Goal: Communication & Community: Answer question/provide support

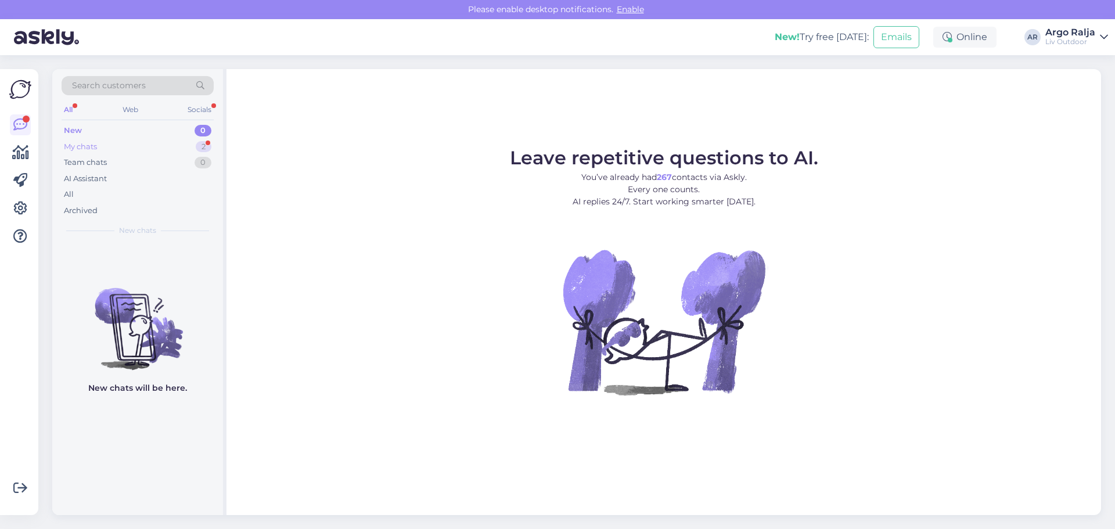
click at [103, 147] on div "My chats 2" at bounding box center [138, 147] width 152 height 16
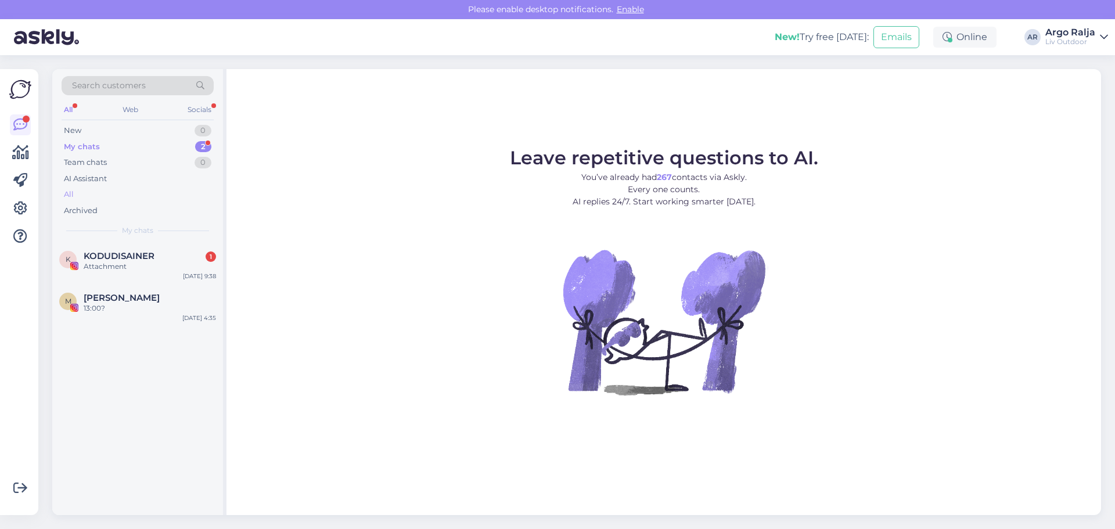
click at [66, 192] on div "All" at bounding box center [69, 195] width 10 height 12
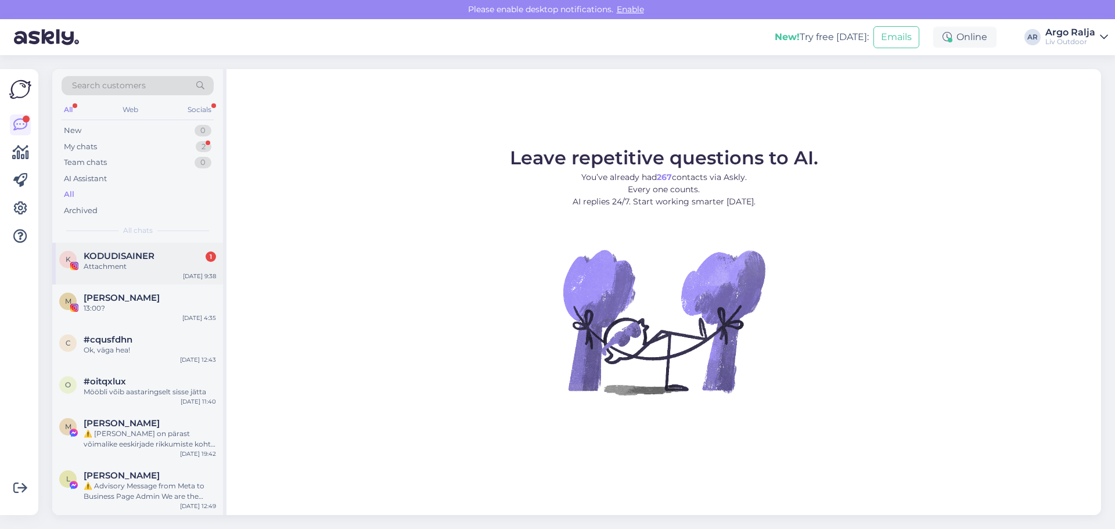
click at [211, 258] on div "1" at bounding box center [210, 256] width 10 height 10
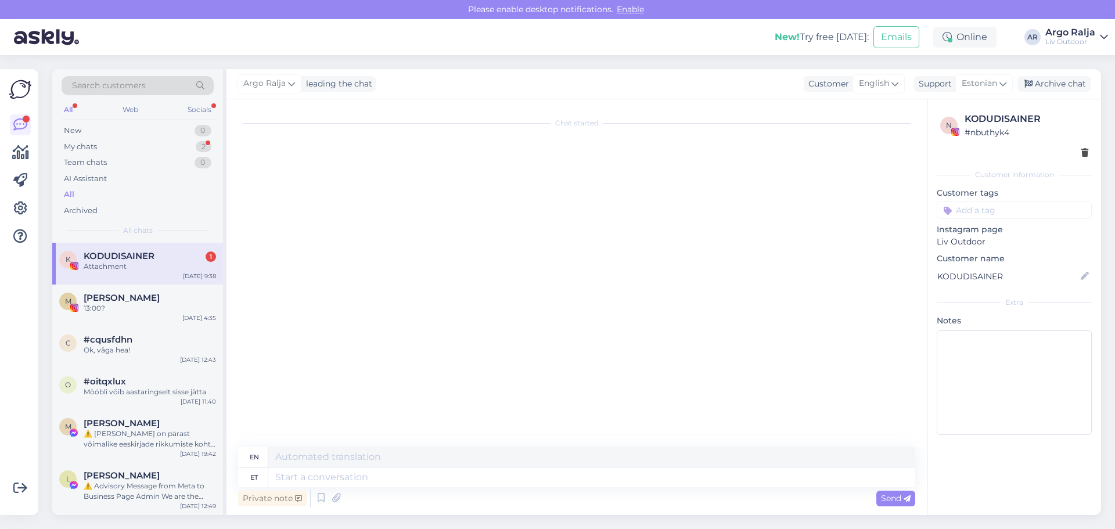
click at [593, 174] on div "Chat started" at bounding box center [581, 274] width 687 height 326
click at [427, 479] on textarea at bounding box center [591, 477] width 647 height 20
type textarea "mm"
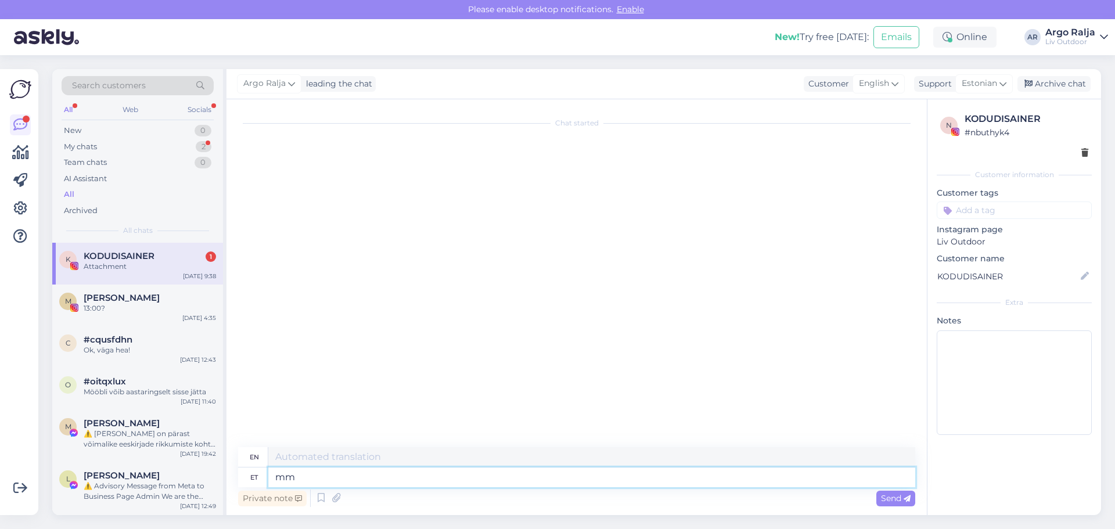
type textarea "mm"
type textarea "m"
click at [147, 349] on div "Ok, väga hea!" at bounding box center [150, 350] width 132 height 10
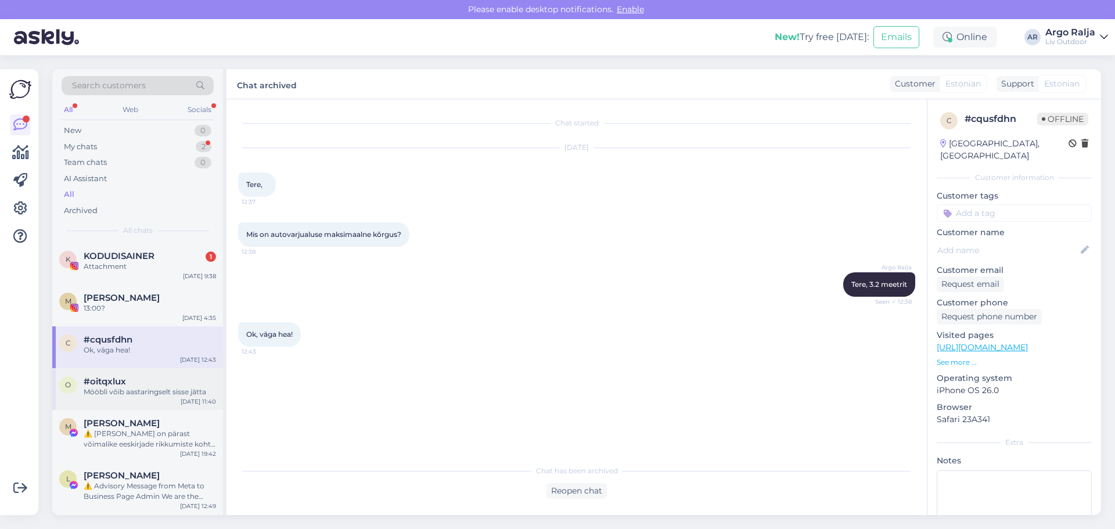
click at [170, 398] on div "o #oitqxlux Mööbli võib aastaringselt sisse jätta [DATE] 11:40" at bounding box center [137, 389] width 171 height 42
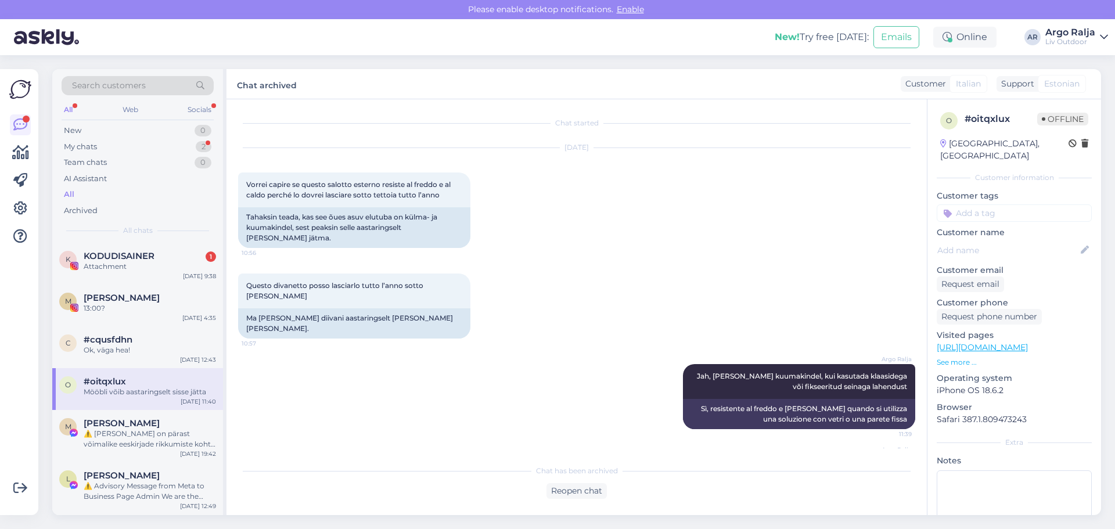
scroll to position [42, 0]
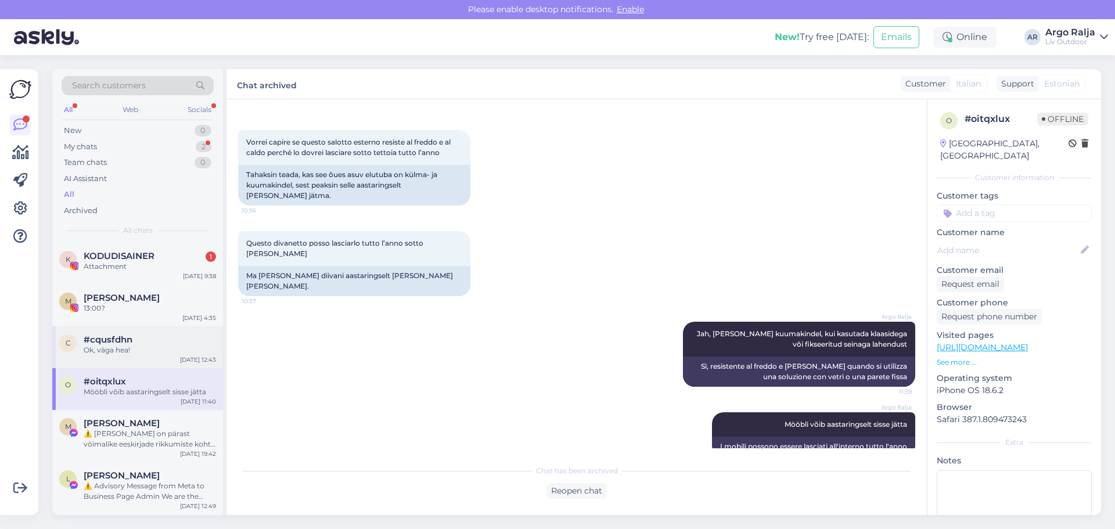
click at [158, 347] on div "Ok, väga hea!" at bounding box center [150, 350] width 132 height 10
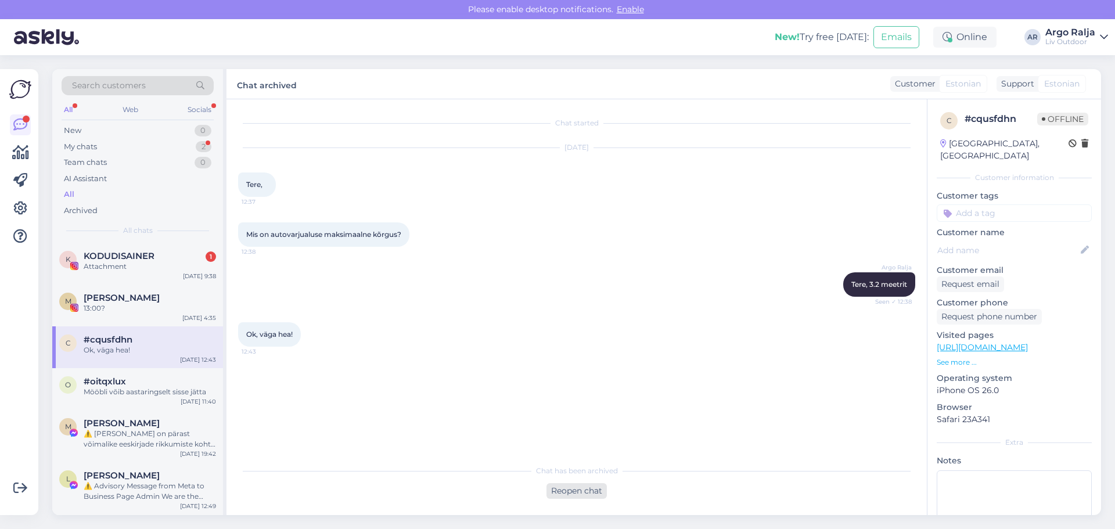
click at [572, 491] on div "Reopen chat" at bounding box center [576, 491] width 60 height 16
click at [554, 490] on div "Estonian to Estonian Take over the chat" at bounding box center [576, 488] width 105 height 21
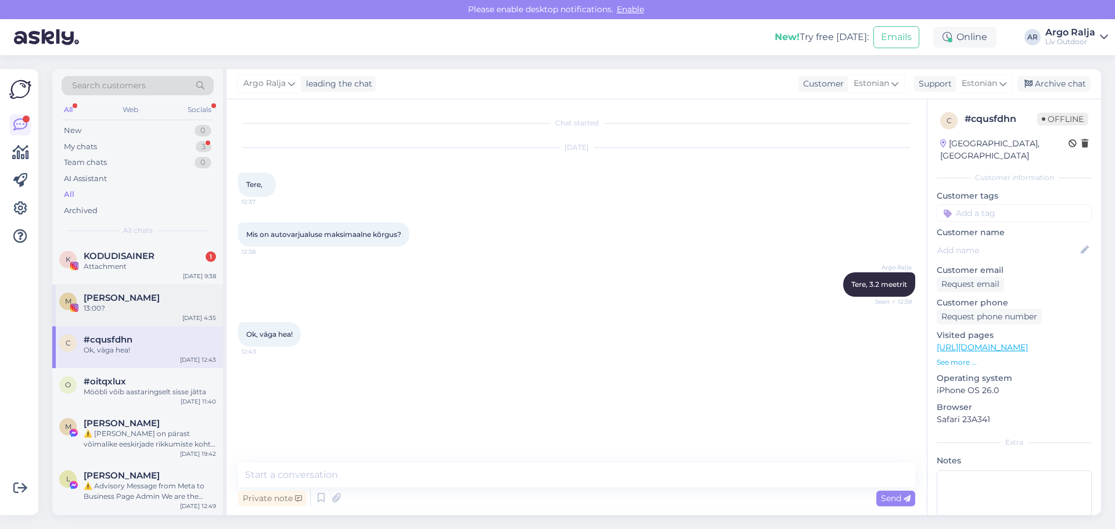
click at [146, 292] on div "M [PERSON_NAME] 13:00? [DATE] 4:35" at bounding box center [137, 305] width 171 height 42
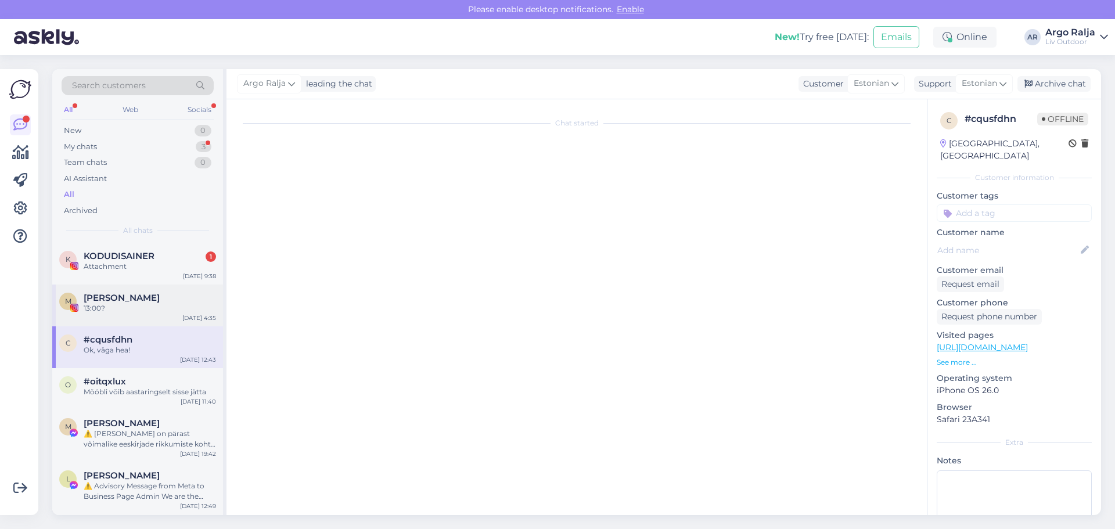
scroll to position [601, 0]
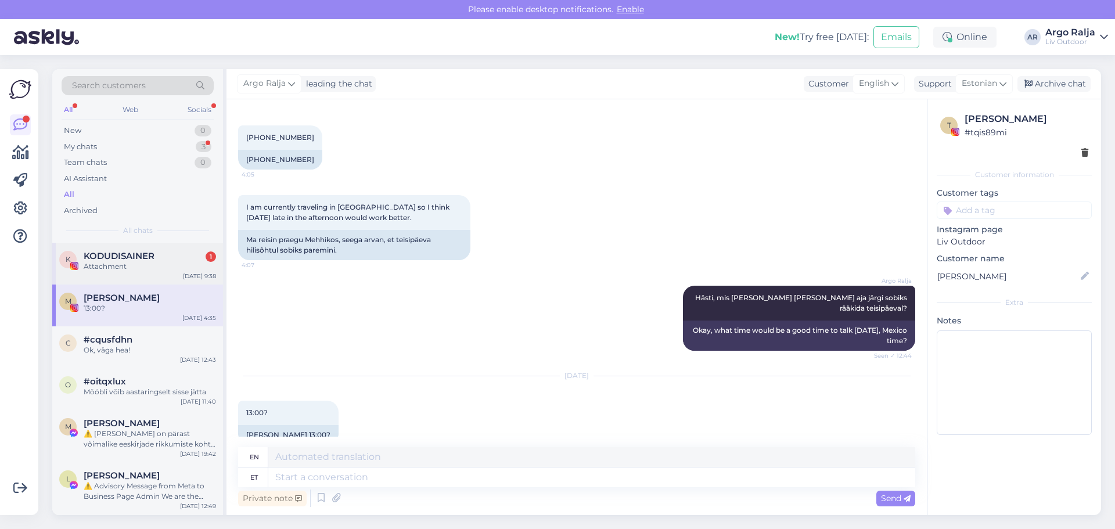
click at [138, 267] on div "Attachment" at bounding box center [150, 266] width 132 height 10
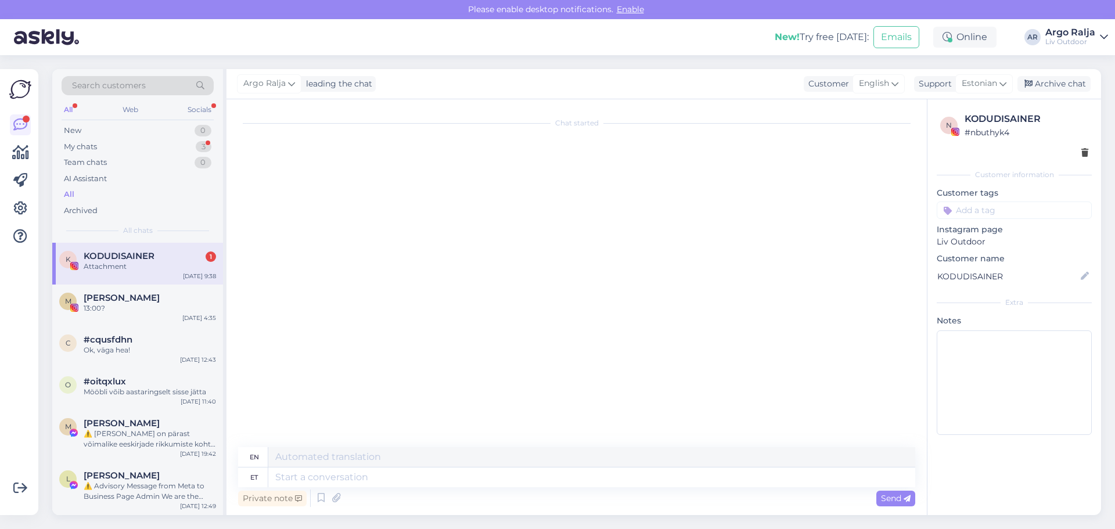
scroll to position [0, 0]
click at [145, 307] on div "13:00?" at bounding box center [150, 308] width 132 height 10
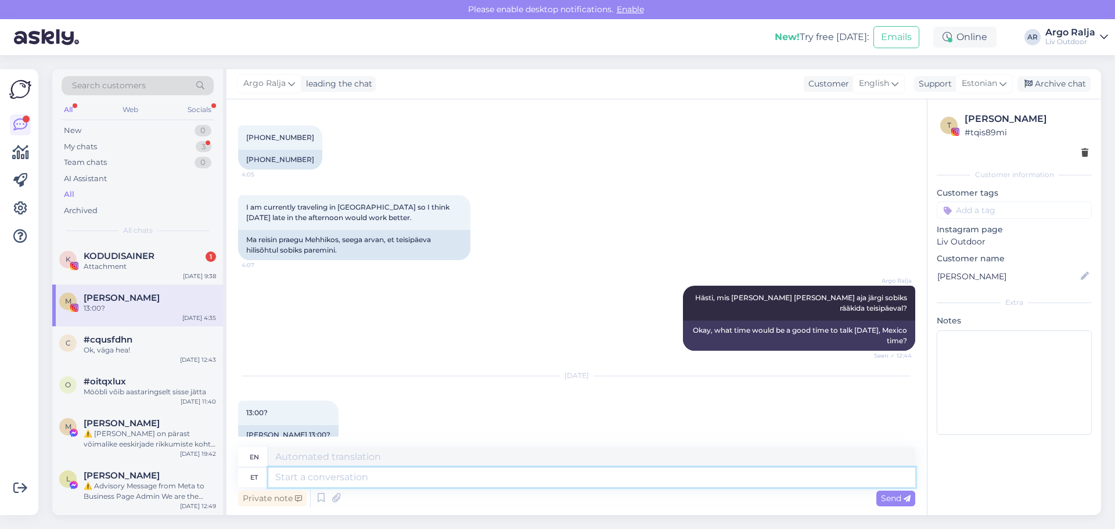
click at [412, 478] on textarea at bounding box center [591, 477] width 647 height 20
type textarea "Kü"
type textarea "Q"
type textarea "Küsisime"
type textarea "We asked"
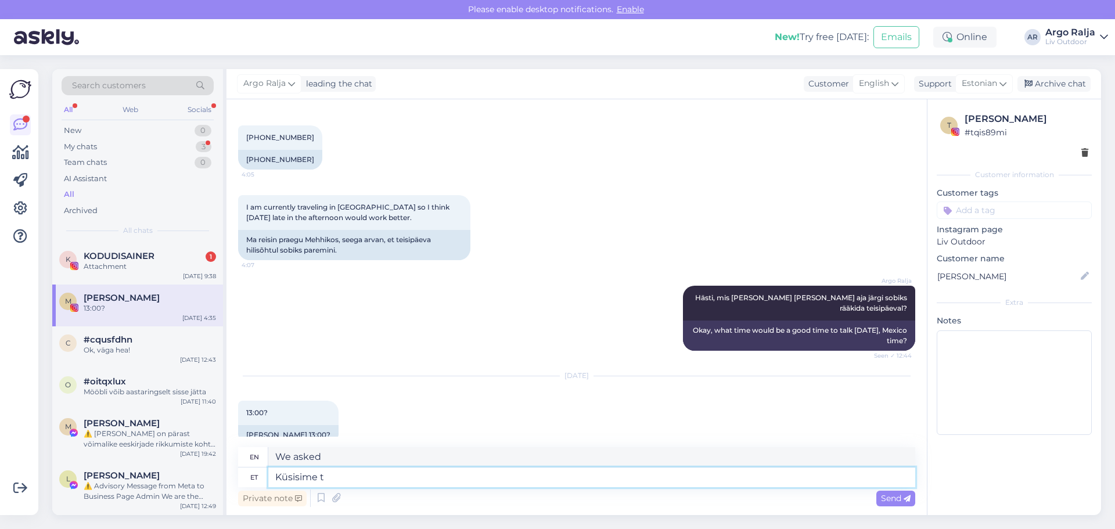
type textarea "Küsisime t-"
type textarea "We asked t"
type textarea "Küsisime t"
type textarea "We asked t-"
type textarea "Küsisime tän"
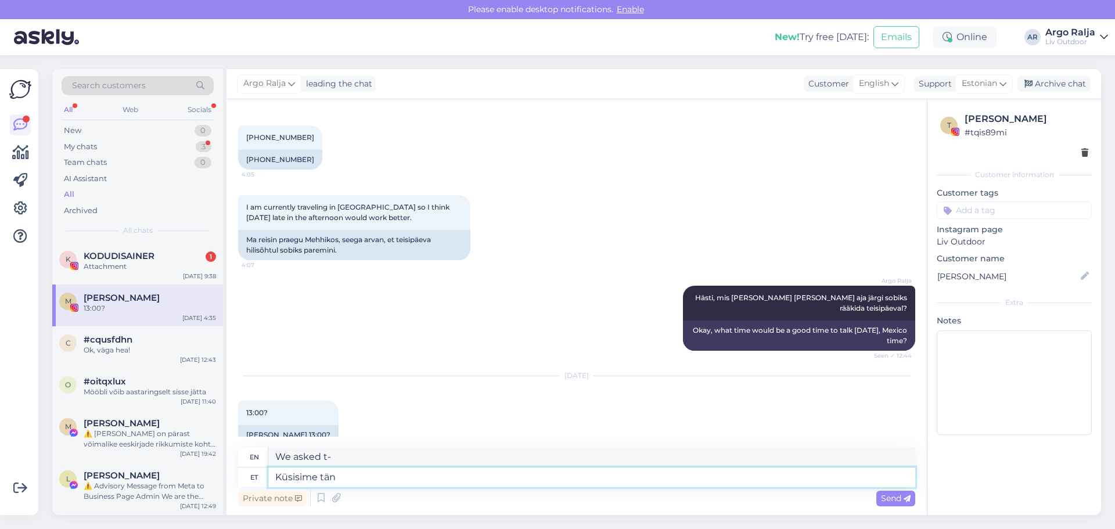
type textarea "We asked this"
type textarea "Küsisime [PERSON_NAME]"
type textarea "We asked [DATE]"
type textarea "Küsisime [PERSON_NAME]"
type textarea "We asked Couture [DATE]"
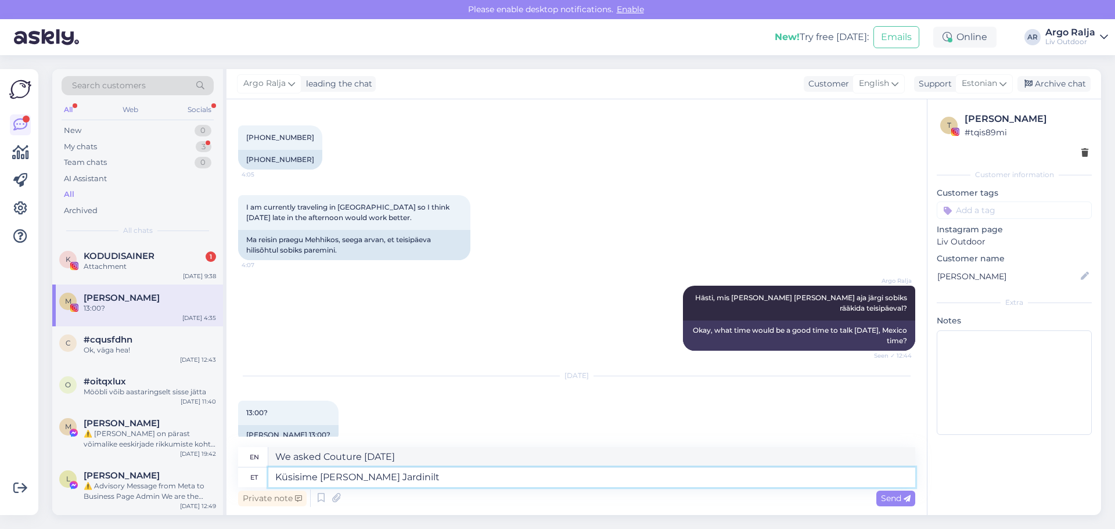
type textarea "Küsisime [PERSON_NAME] Jardinilt"
type textarea "We asked Couture Jardin [DATE]"
type textarea "Küsisime [PERSON_NAME] Jardinilt [PERSON_NAME]"
type textarea "We asked Couture Jardin directly [DATE]"
type textarea "Küsisime [PERSON_NAME] Jardinilt [PERSON_NAME] juhiseid"
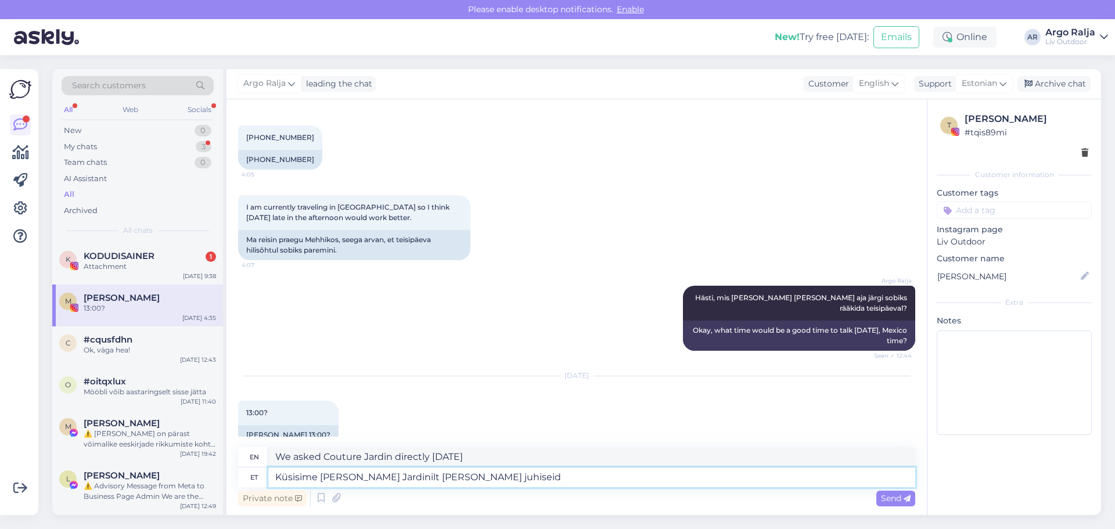
type textarea "We asked Couture Jardin for directions [DATE]"
type textarea "Küsisime [PERSON_NAME] Jardinilt [PERSON_NAME]"
type textarea "We asked Couture Jardin directly [DATE]"
type textarea "Küsisime [PERSON_NAME] Jardinilt [PERSON_NAME] kasutusjuhiseid"
type textarea "We asked Couture Jardin directly [DATE] for instructions on how to use it"
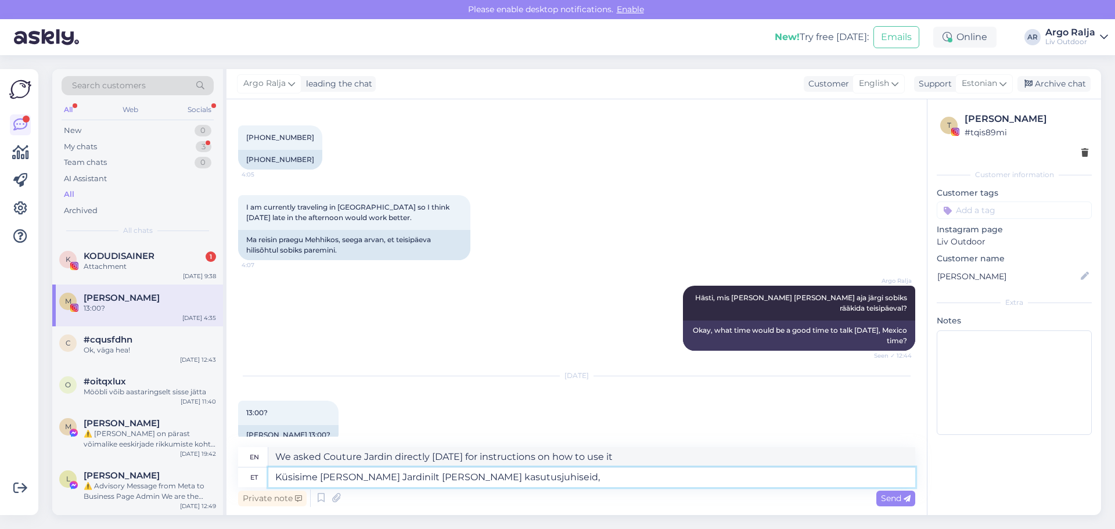
type textarea "Küsisime [PERSON_NAME] Jardinilt [PERSON_NAME] kasutusjuhiseid,"
type textarea "We asked Couture Jardin directly [DATE] for instructions on how to use it,"
type textarea "Küsisime [PERSON_NAME] Jardinilt [PERSON_NAME] kasutusjuhiseid, ootam"
type textarea "We asked Couture Jardin directly for instructions [DATE], we are waiting"
type textarea "Küsisime [PERSON_NAME] Jardinilt [PERSON_NAME] kasutusjuhiseid, ootame neilt"
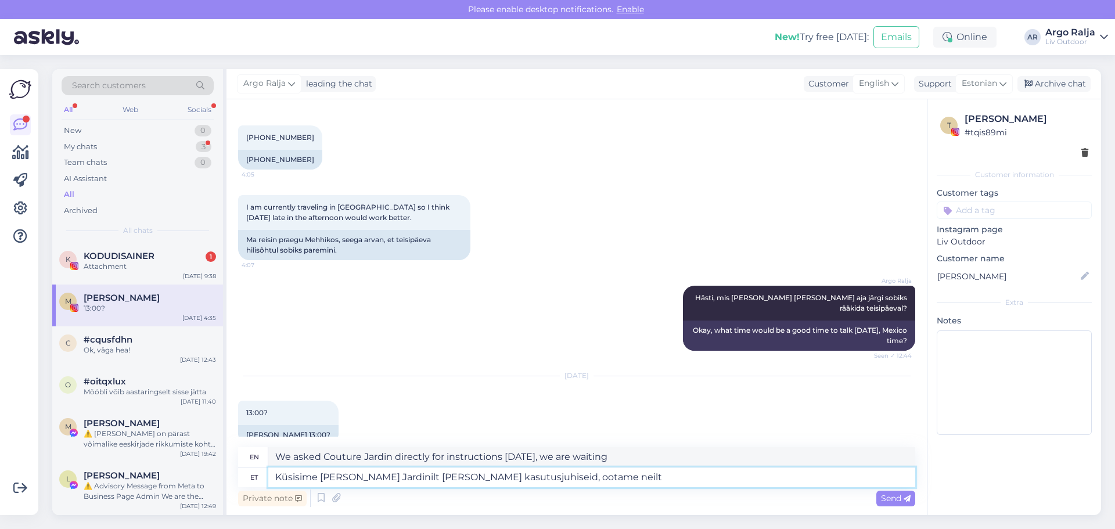
type textarea "We asked Couture Jardin directly for instructions [DATE], we are waiting for th…"
type textarea "Küsisime [PERSON_NAME] Jardinilt [PERSON_NAME] kasutusjuhiseid, ootame neilt va…"
type textarea "We asked Couture Jardin directly for instructions [DATE], we are awaiting a res…"
type textarea "Küsisime [PERSON_NAME] Jardinilt [PERSON_NAME] kasutusjuhiseid, ootame neilt va…"
type textarea "We asked Couture Jardin directly for instructions for use [DATE], we are awaiti…"
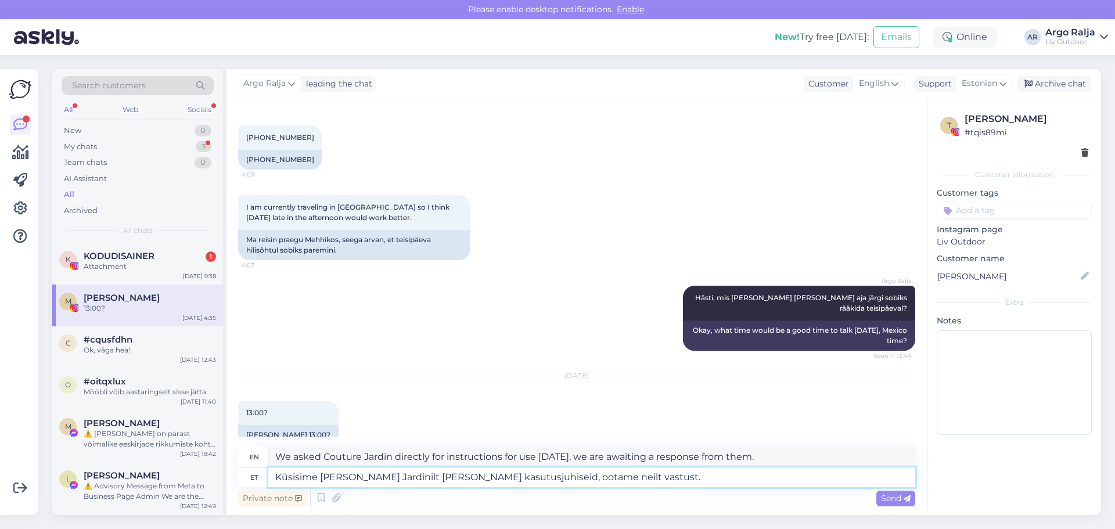
click at [272, 475] on textarea "Küsisime [PERSON_NAME] Jardinilt [PERSON_NAME] kasutusjuhiseid, ootame neilt va…" at bounding box center [591, 477] width 647 height 20
drag, startPoint x: 755, startPoint y: 456, endPoint x: 247, endPoint y: 466, distance: 507.4
click at [252, 466] on div "en We asked Couture Jardin directly for instructions for use [DATE], we are awa…" at bounding box center [576, 457] width 677 height 20
drag, startPoint x: 326, startPoint y: 452, endPoint x: 676, endPoint y: 476, distance: 350.9
click at [676, 476] on textarea "Küsisime [PERSON_NAME] Jardinilt [PERSON_NAME] kasutusjuhiseid, ootame neilt va…" at bounding box center [591, 477] width 647 height 20
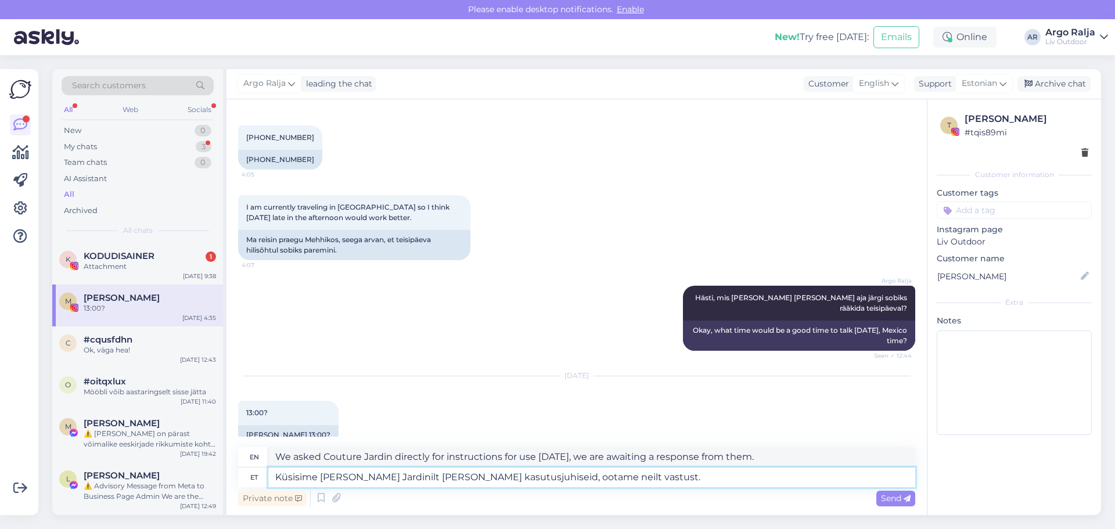
click at [673, 479] on textarea "Küsisime [PERSON_NAME] Jardinilt [PERSON_NAME] kasutusjuhiseid, ootame neilt va…" at bounding box center [591, 477] width 647 height 20
click at [444, 475] on textarea "Küsisime [PERSON_NAME] Jardinilt [PERSON_NAME] kasutusjuhiseid, ootame neilt va…" at bounding box center [591, 477] width 647 height 20
type textarea "Küsisime [PERSON_NAME] Jardinilt tän otse kasutusjuhiseid, ootame neilt vastust."
type textarea "We asked Couture Jardin directly for instructions for use [DATE], and we are aw…"
type textarea "Küsisime [PERSON_NAME] Jardinilt t otse kasutusjuhiseid, ootame neilt vastust."
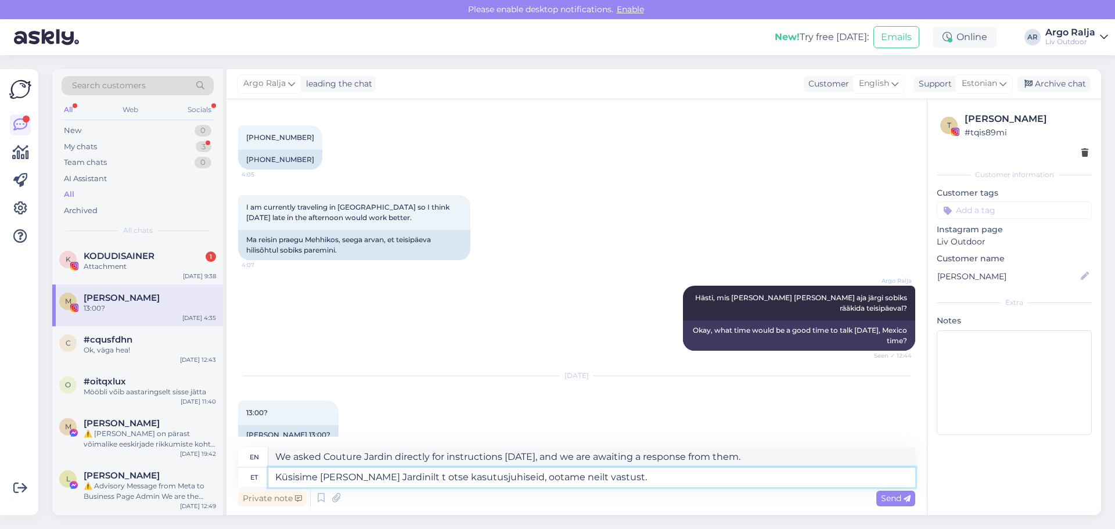
type textarea "We asked Couture Jardin directly for instructions [DATE], we are awaiting a res…"
click at [659, 478] on textarea "Küsisime [PERSON_NAME] Jardinilt otse kasutusjuhiseid, ootame neilt vastust." at bounding box center [591, 477] width 647 height 20
type textarea "Küsisime [PERSON_NAME] Jardinilt otse kasutusjuhiseid, ootame neilt vastust"
type textarea "We asked [PERSON_NAME] Jardin directly for instructions [DATE], we are waiting …"
type textarea "Küsisime [PERSON_NAME] Jardinilt otse kasutusjuhiseid, ootame neilt vastust."
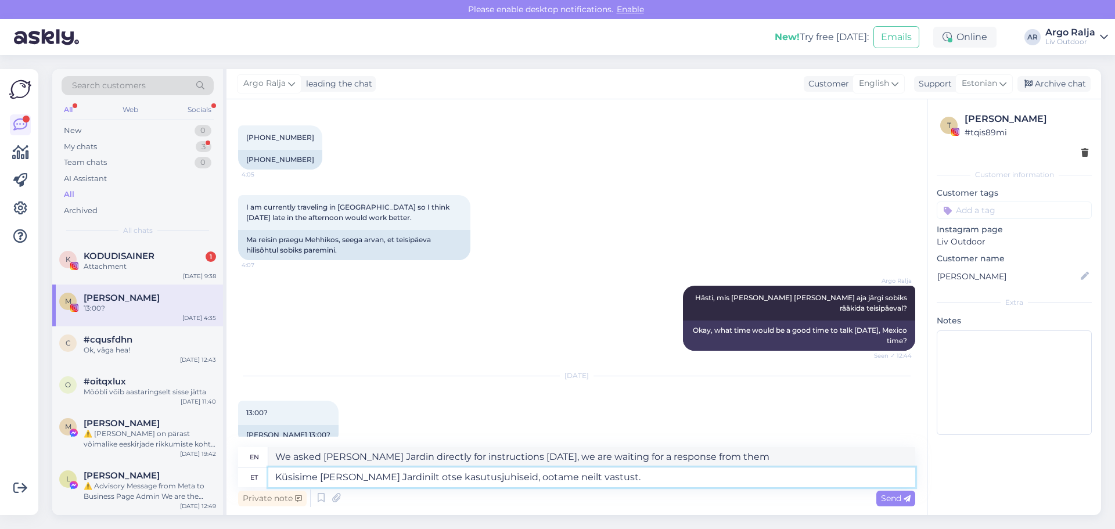
type textarea "We asked Couture Jardin directly for instructions [DATE], we are awaiting a res…"
click at [341, 478] on textarea "Küsisime [PERSON_NAME] Jardinilt otse kasutusjuhiseid, ootame neilt vastust." at bounding box center [591, 477] width 647 height 20
type textarea "Küsisime Couture Jardinilt otse kasutusjuhiseid, ootame neilt vastust."
type textarea "We asked Couture Jardin directly for instructions for use, we are awaiting a re…"
click at [648, 481] on textarea "Küsisime Couture Jardinilt otse kasutusjuhiseid, ootame neilt vastust." at bounding box center [591, 477] width 647 height 20
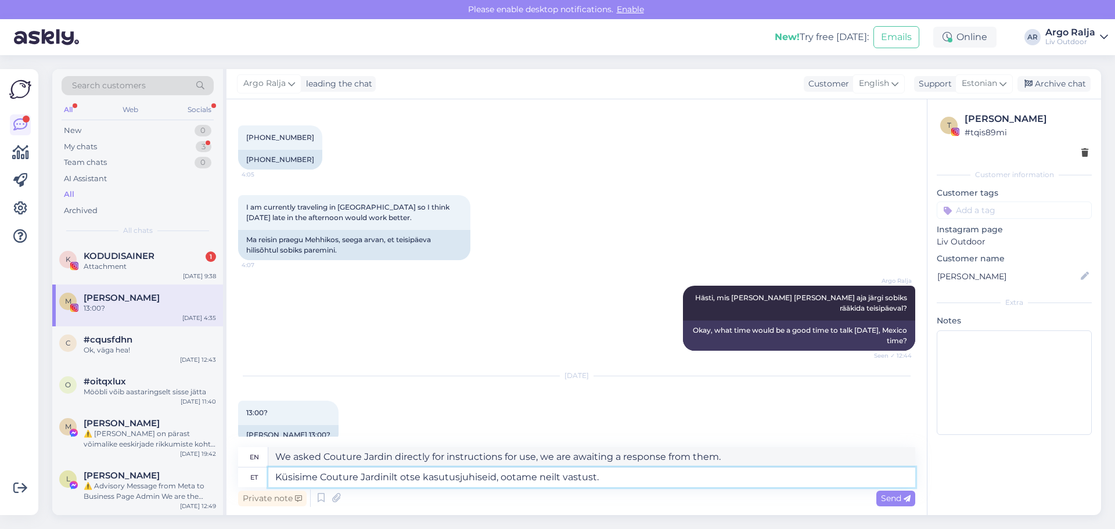
type textarea "Küsisime Couture Jardinilt otse kasutusjuhiseid, ootame neilt vastust."
drag, startPoint x: 734, startPoint y: 455, endPoint x: 263, endPoint y: 463, distance: 471.4
click at [263, 463] on div "en We asked [PERSON_NAME] Jardin directly for instructions for use, we are awai…" at bounding box center [576, 457] width 677 height 20
drag, startPoint x: 619, startPoint y: 476, endPoint x: 276, endPoint y: 496, distance: 343.7
click at [276, 496] on div "en We asked [PERSON_NAME] Jardin directly for instructions for use, we are awai…" at bounding box center [576, 478] width 677 height 62
